Goal: Transaction & Acquisition: Purchase product/service

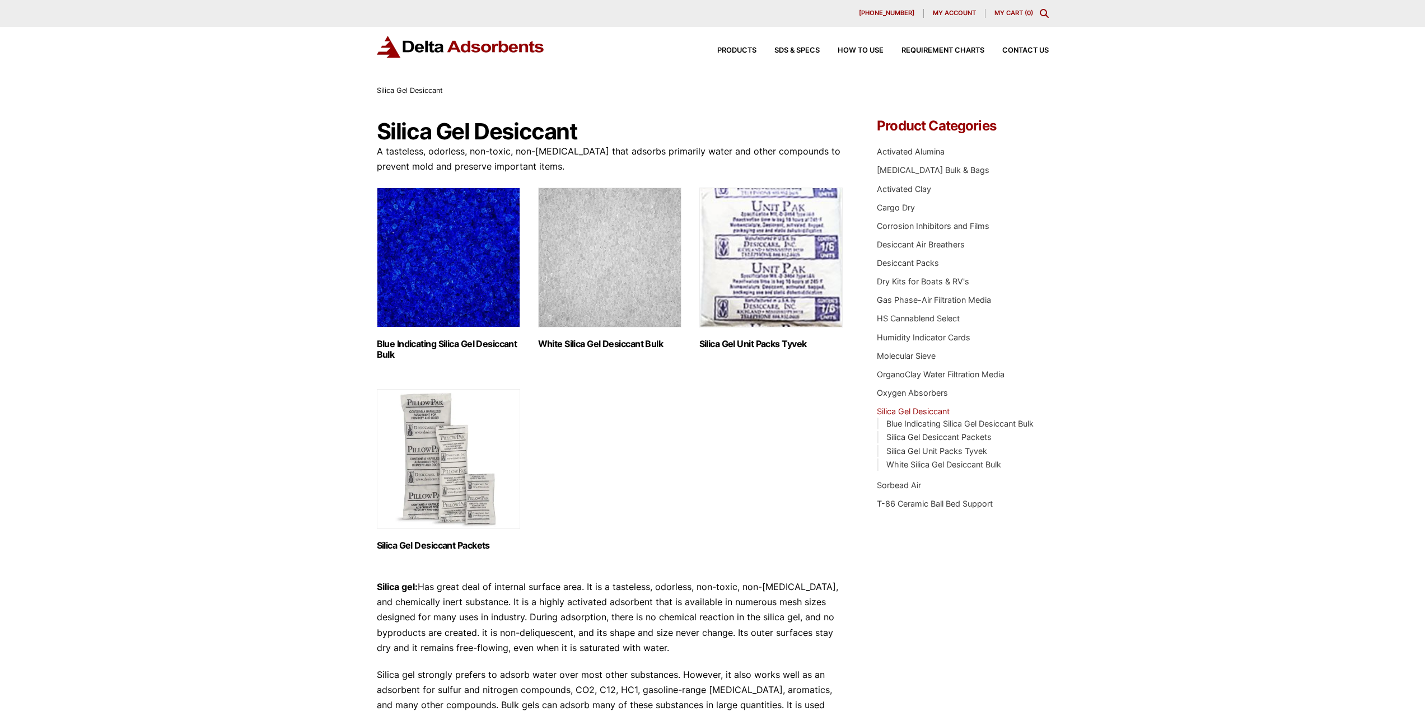
click at [663, 301] on img "Visit product category White Silica Gel Desiccant Bulk" at bounding box center [609, 258] width 143 height 140
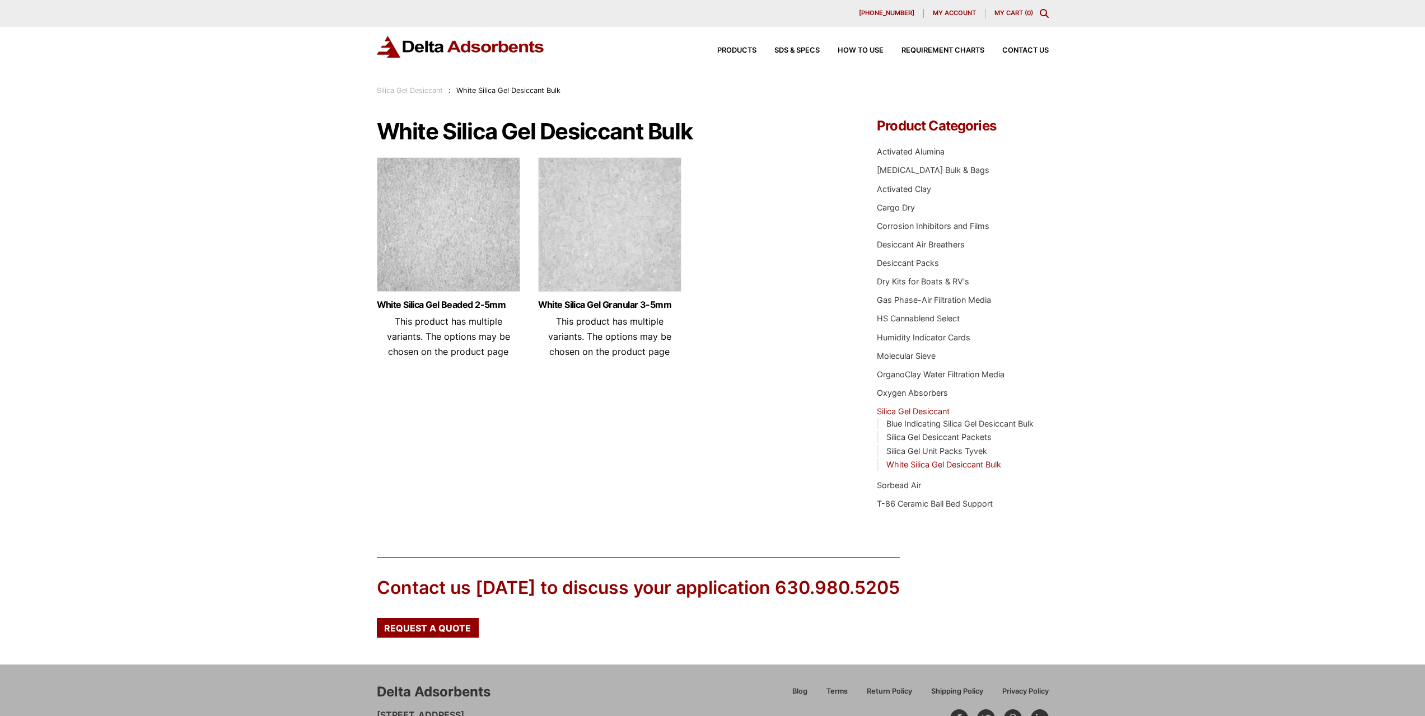
click at [653, 258] on img at bounding box center [609, 227] width 143 height 140
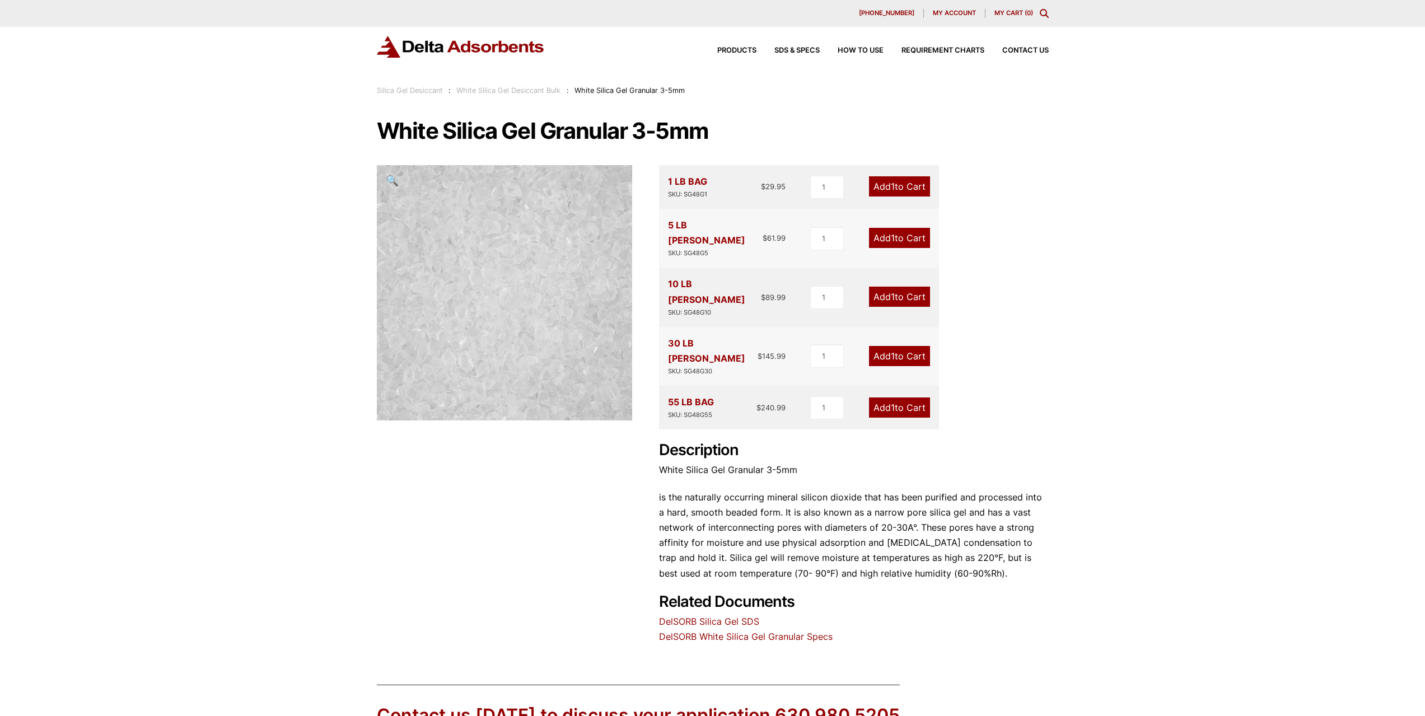
click at [903, 144] on div "White Silica Gel Granular 3-5mm 🔍 1 LB BAG SKU: SG48G1 $ 29.95 1 Add 1 to Cart …" at bounding box center [713, 381] width 672 height 525
click at [905, 182] on link "Add 1 to Cart" at bounding box center [899, 186] width 61 height 20
click at [896, 184] on link "Add 1 to Cart" at bounding box center [899, 186] width 61 height 20
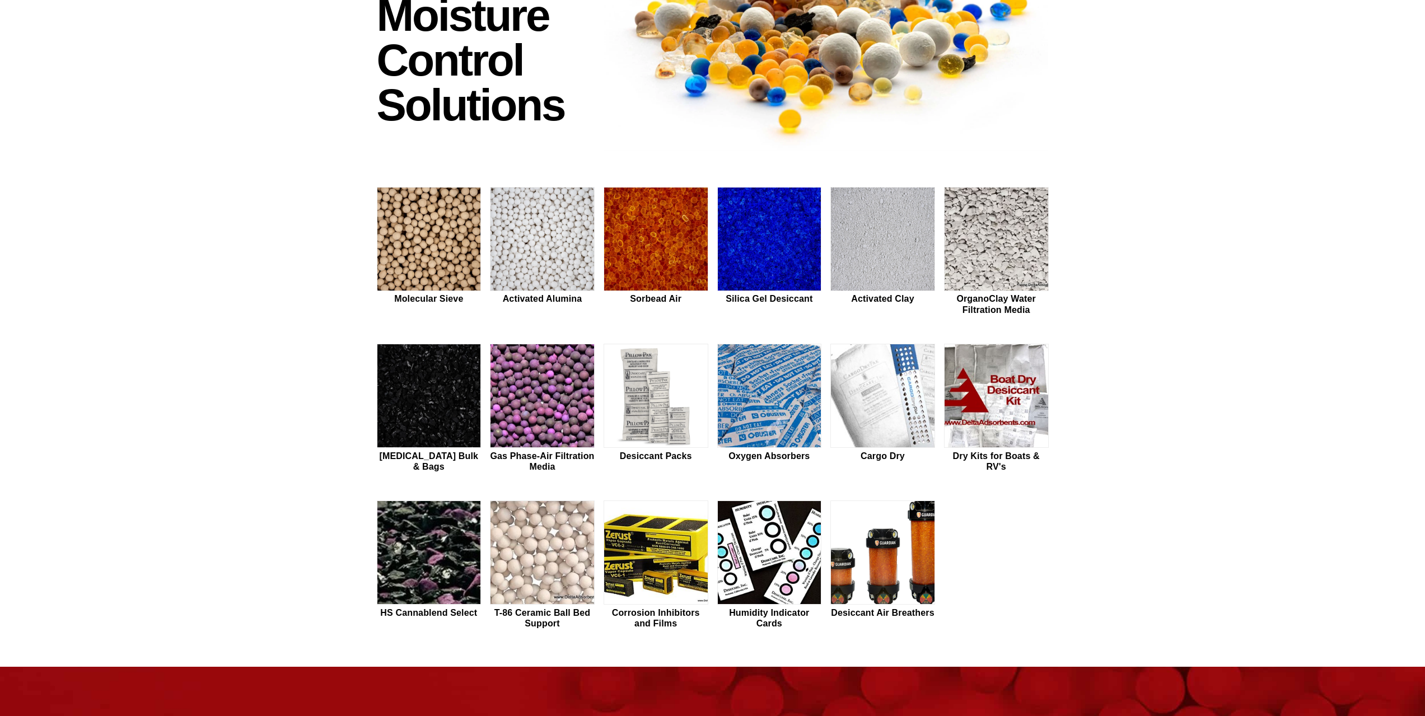
scroll to position [168, 0]
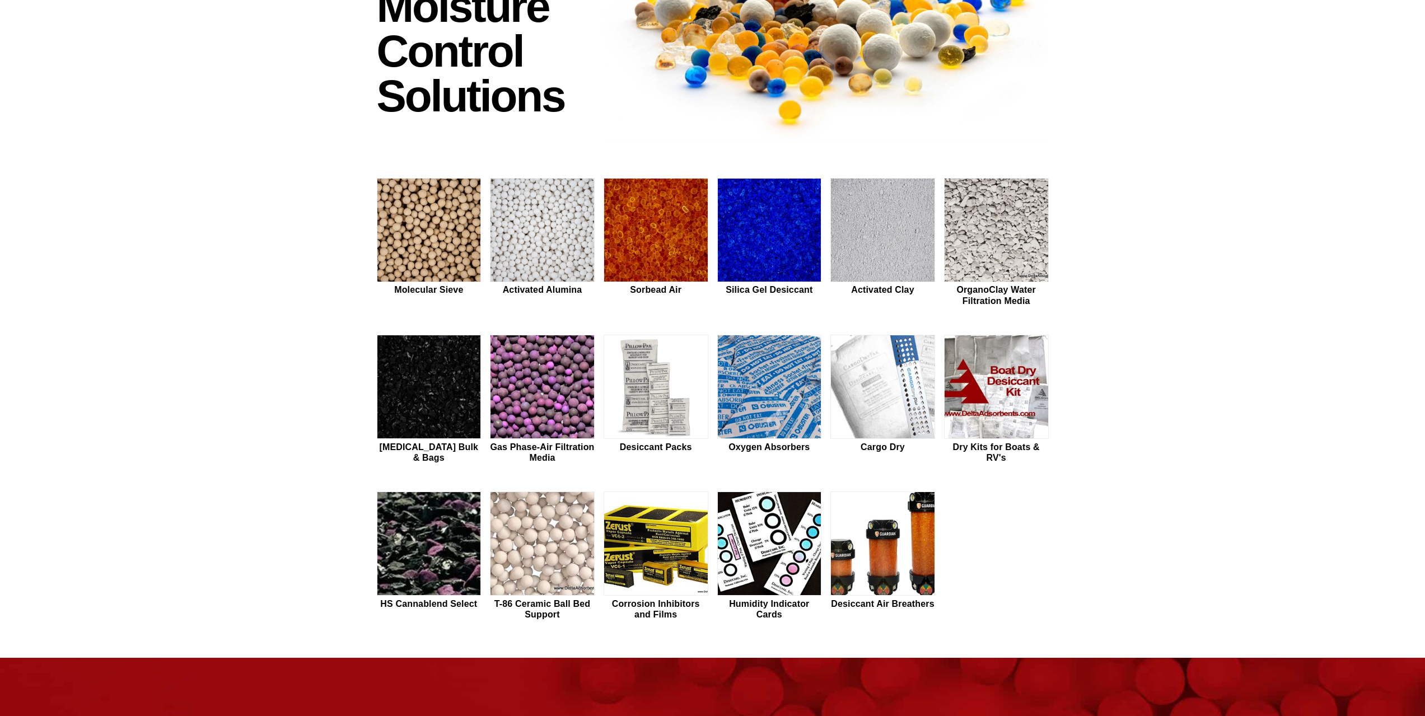
click at [1208, 367] on div "Moisture Control Solutions Moisture control solutions Molecular Sieve Activated…" at bounding box center [712, 287] width 1425 height 741
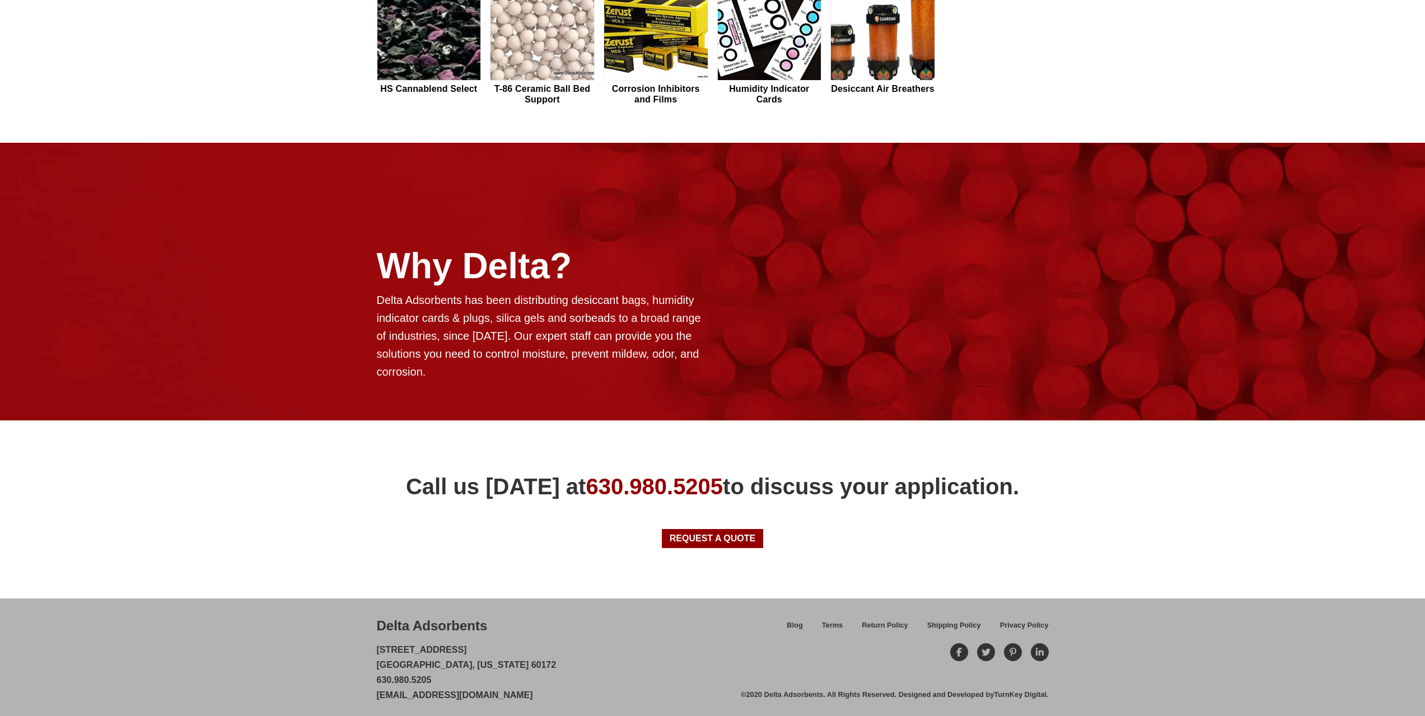
scroll to position [688, 0]
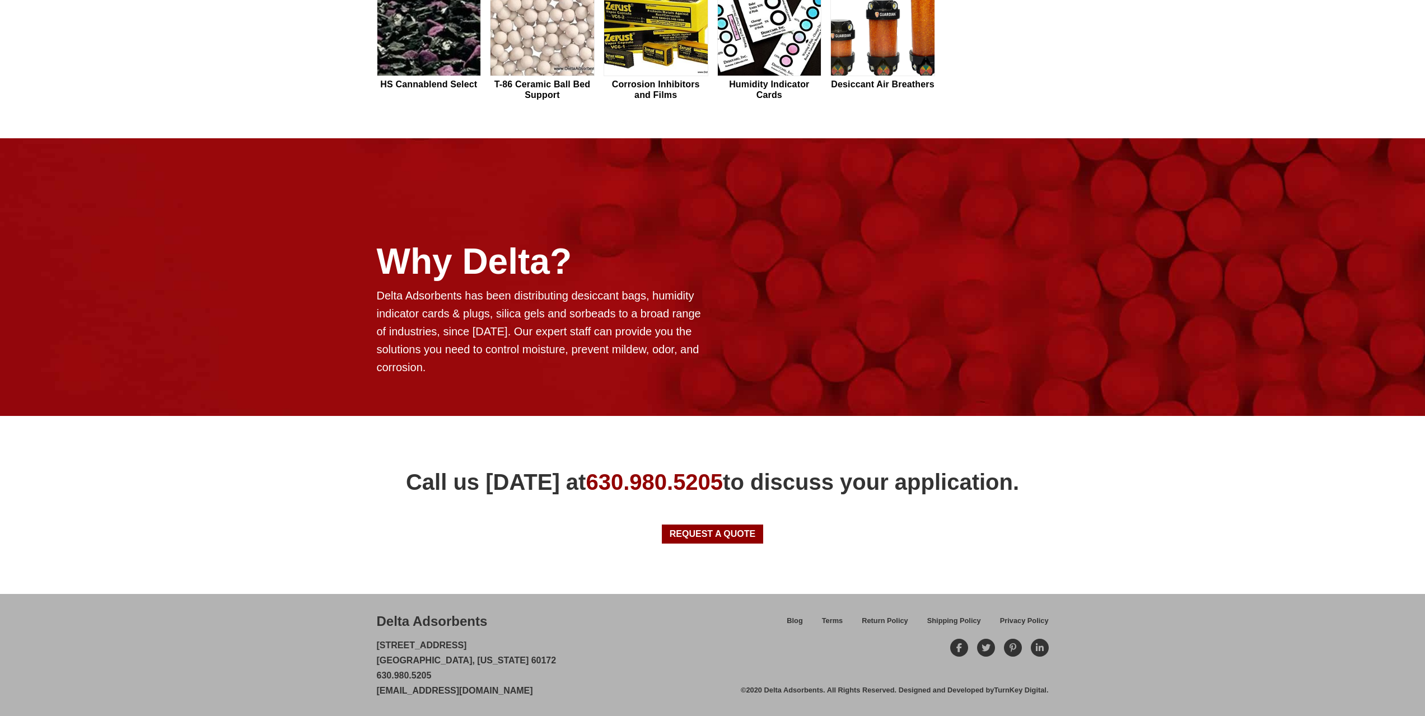
click at [581, 634] on div "Delta Adsorbents 28 Congress Circle W. Roselle, Illinois 60172 630.980.5205 cus…" at bounding box center [559, 655] width 364 height 86
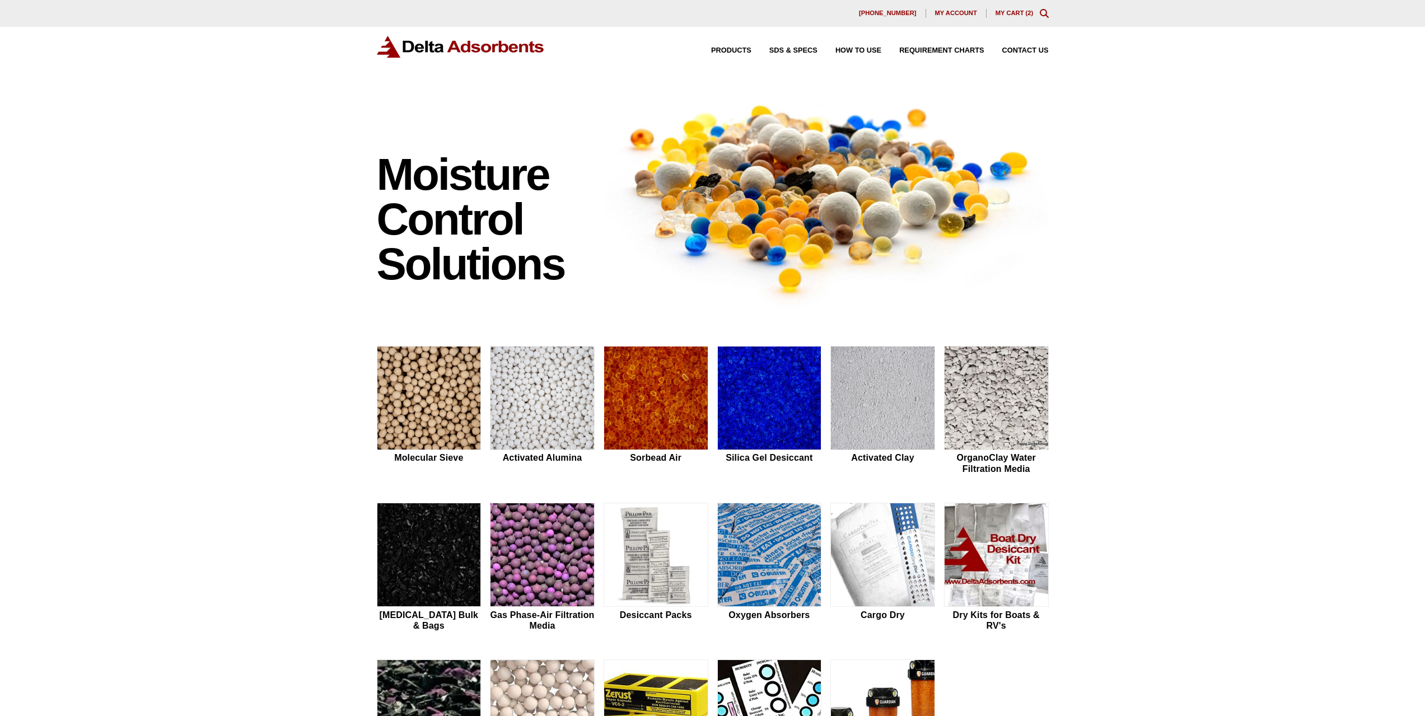
click at [1020, 16] on link "My Cart ( 2 )" at bounding box center [1014, 13] width 38 height 7
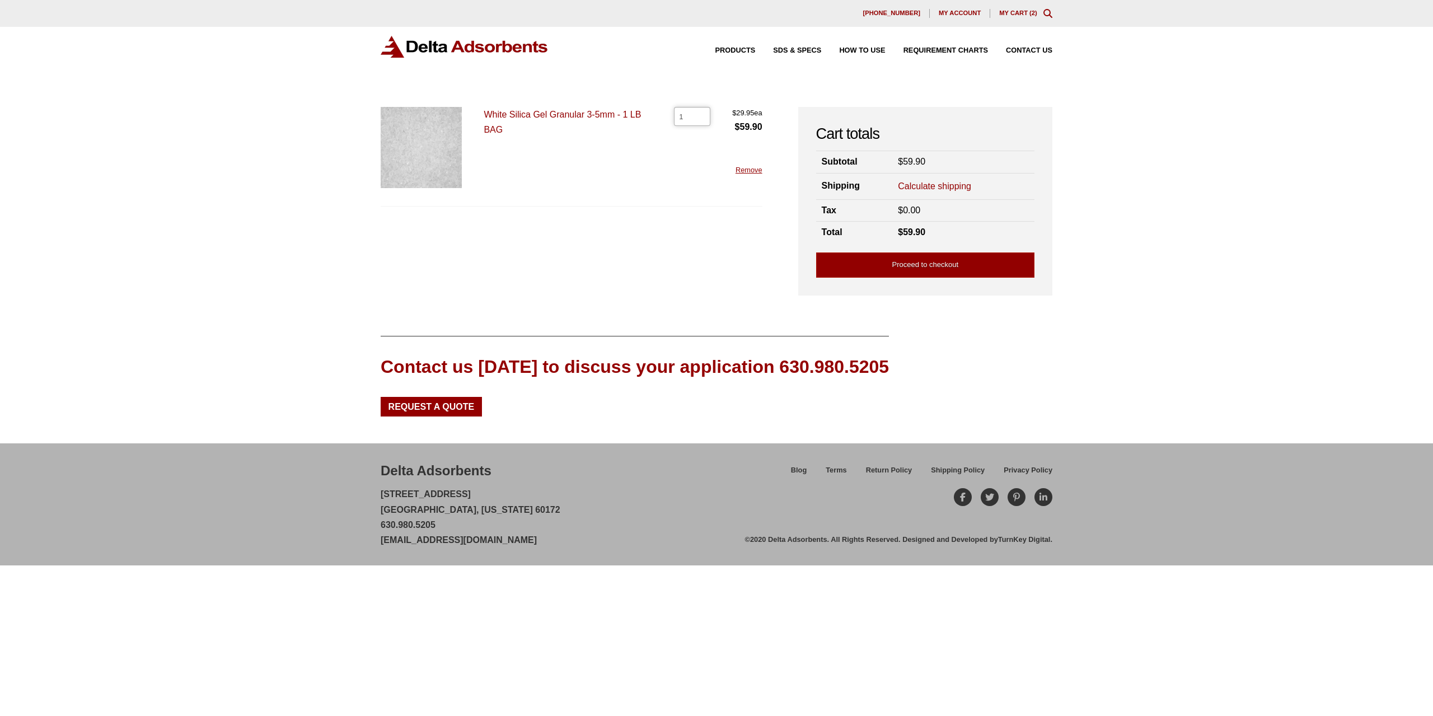
type input "1"
click at [699, 117] on input "1" at bounding box center [692, 116] width 36 height 19
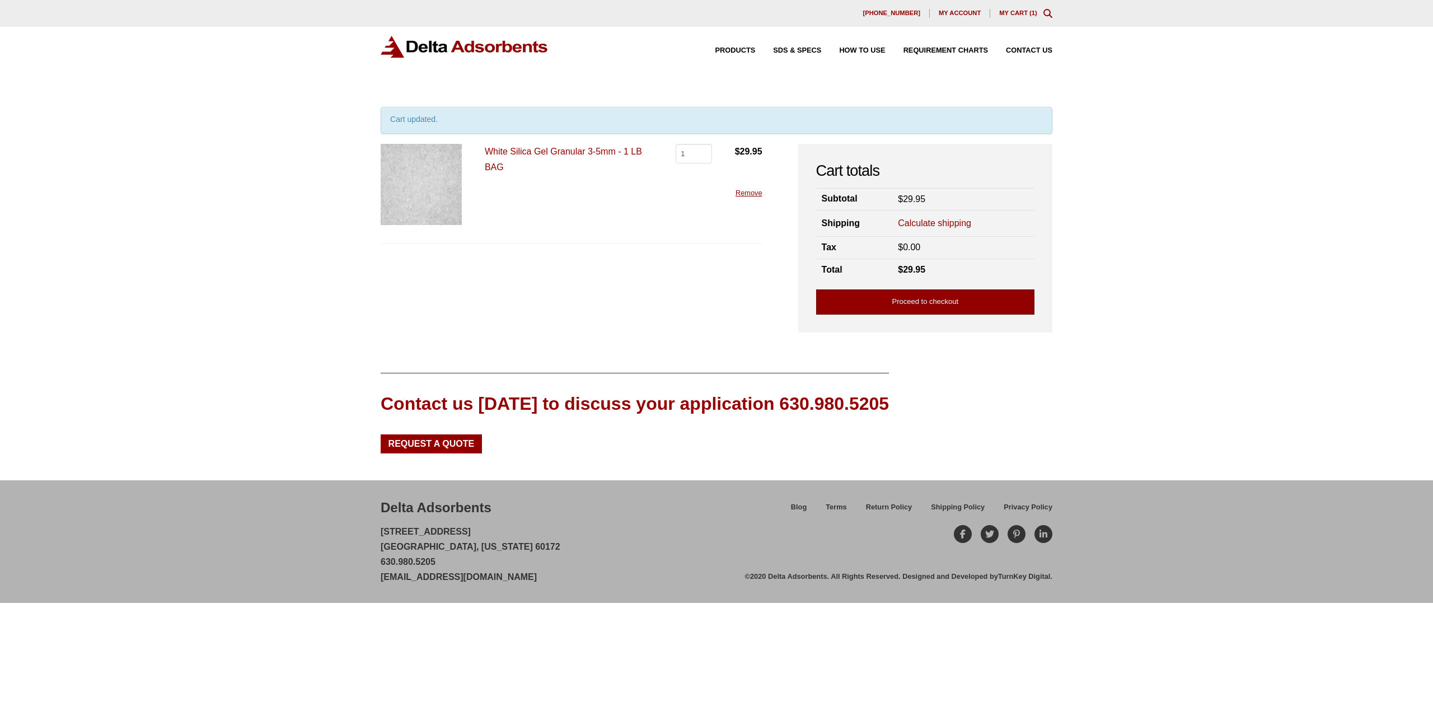
click at [944, 307] on link "Proceed to checkout" at bounding box center [925, 301] width 218 height 25
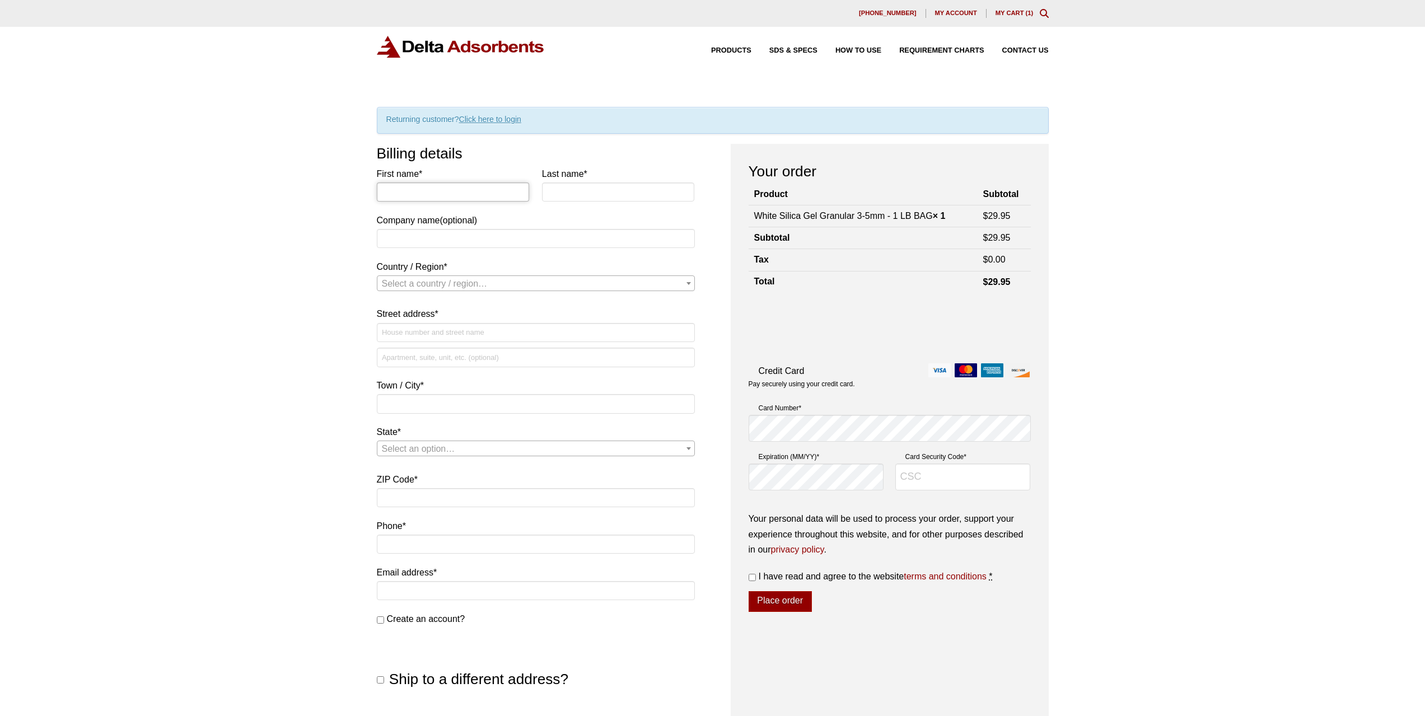
click at [442, 189] on input "First name *" at bounding box center [453, 192] width 153 height 19
type input "[PERSON_NAME]"
type input "Beney"
select select "US"
type input "634 Gimari Dr"
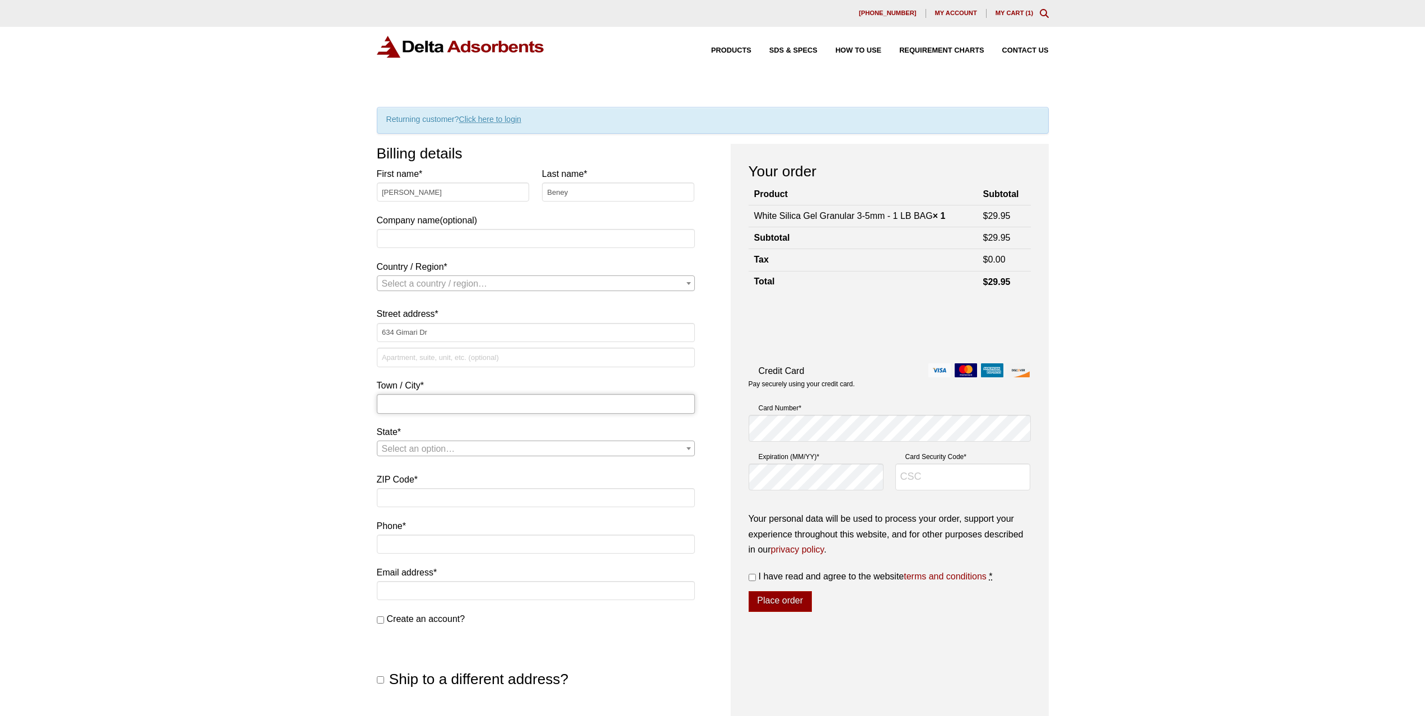
type input "Wake Forest"
type input "27587-3390"
type input "2064883478"
type input "elodiebeney@hotmail.com"
select select "US"
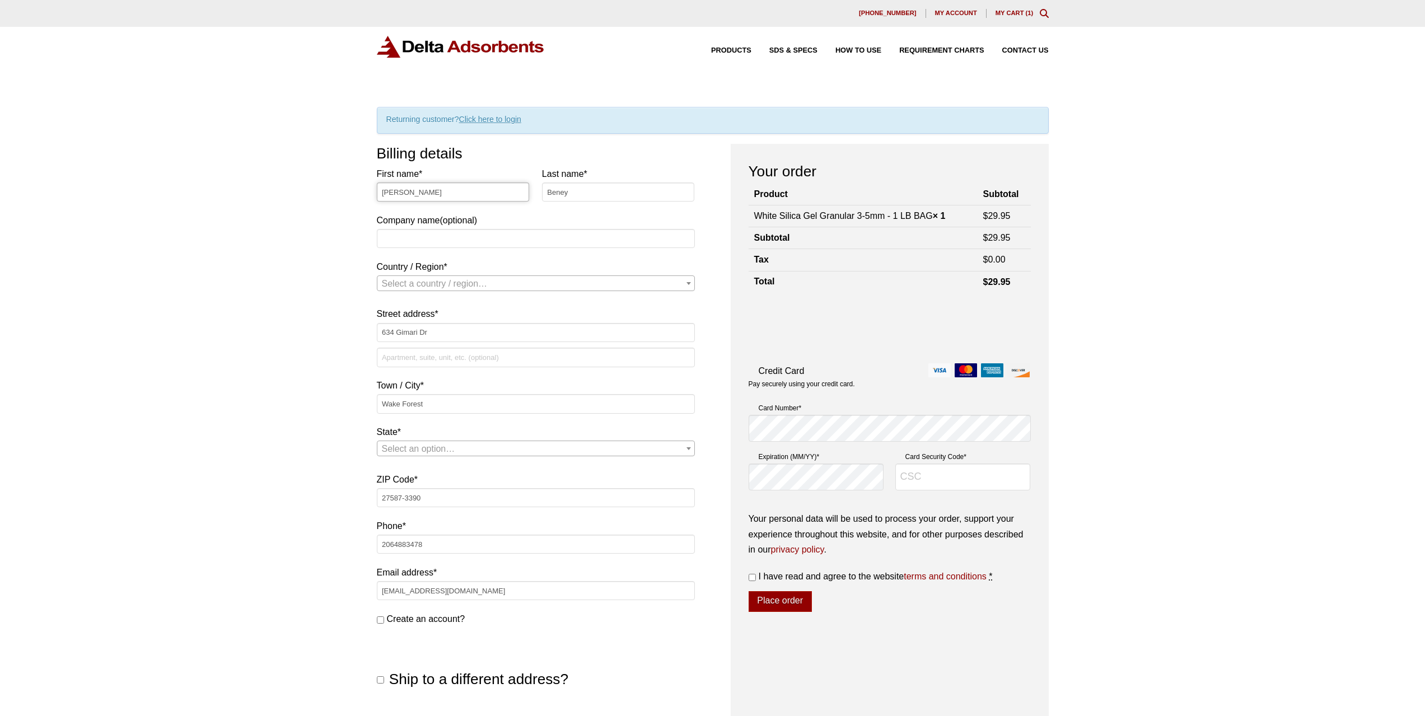
select select "NC"
